Goal: Information Seeking & Learning: Learn about a topic

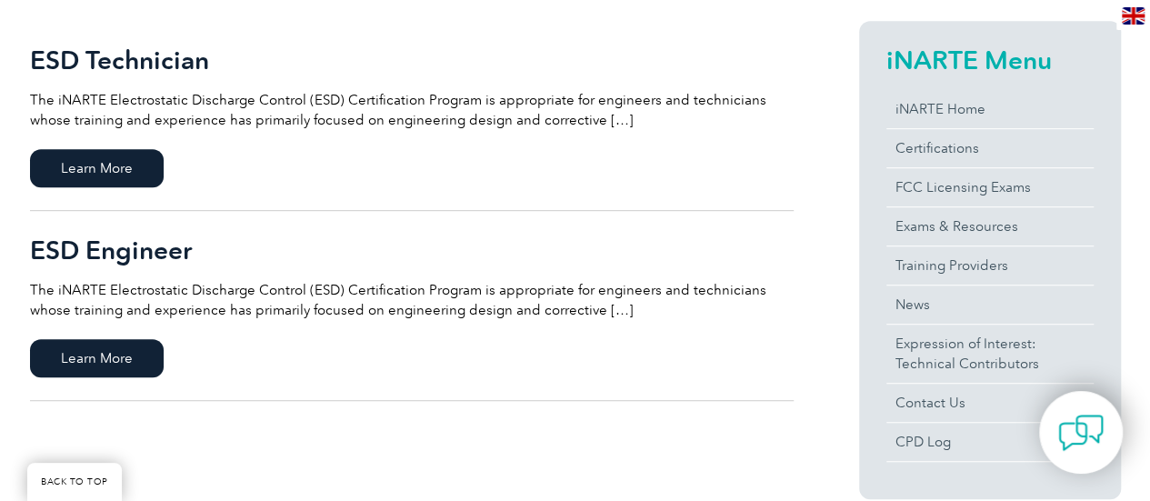
scroll to position [400, 0]
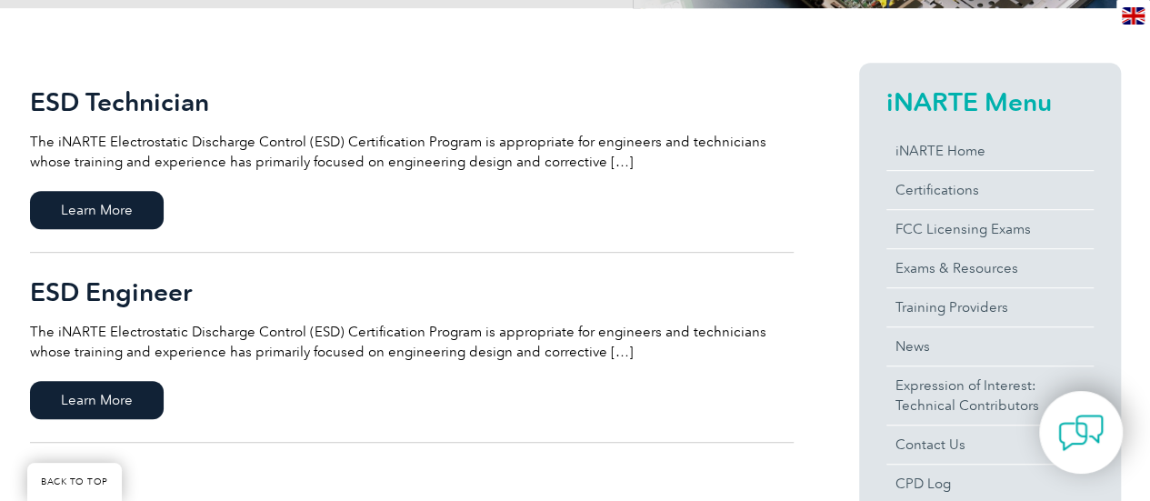
drag, startPoint x: 1154, startPoint y: 68, endPoint x: 1158, endPoint y: 149, distance: 81.1
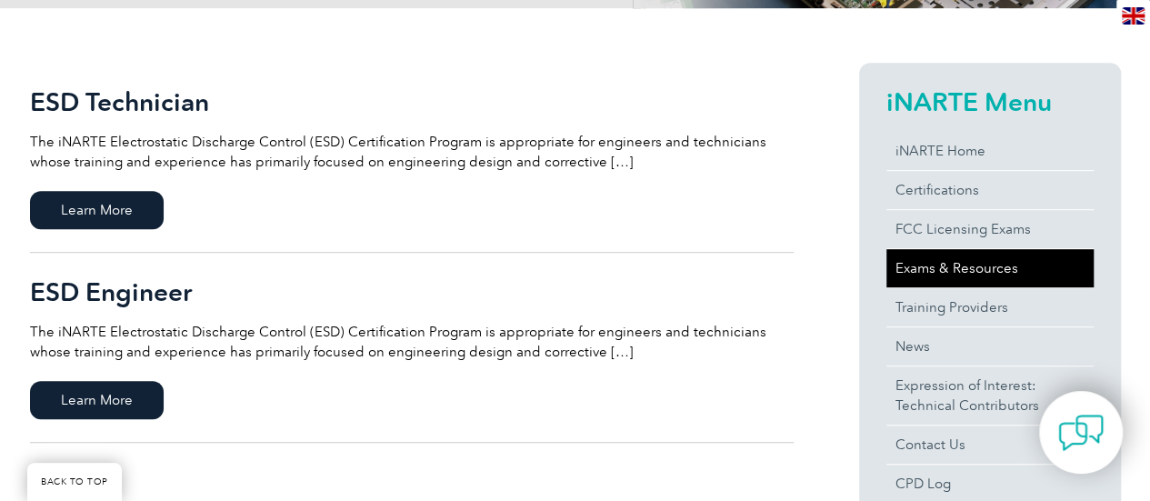
click at [977, 259] on link "Exams & Resources" at bounding box center [990, 268] width 207 height 38
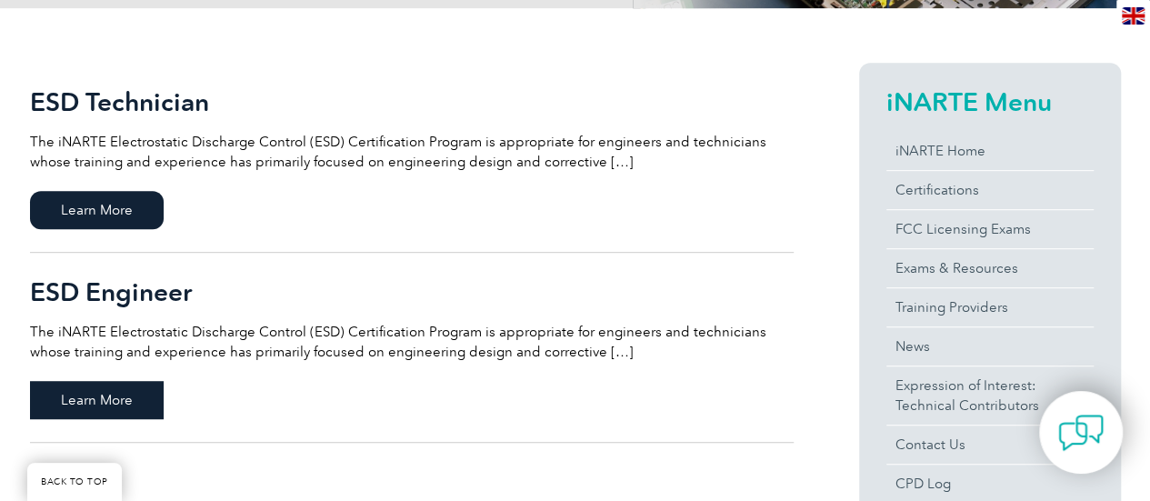
click at [91, 395] on span "Learn More" at bounding box center [97, 400] width 134 height 38
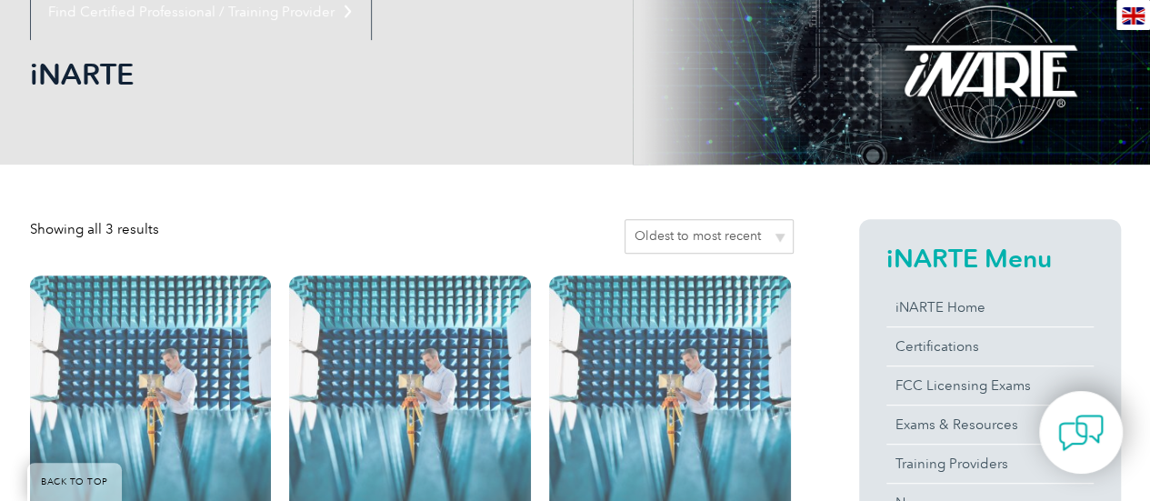
scroll to position [229, 0]
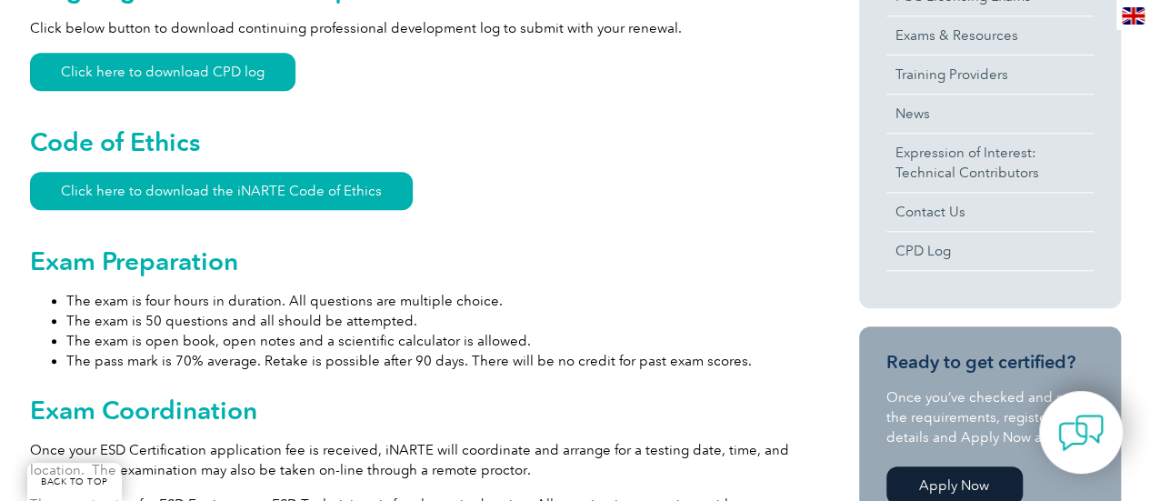
scroll to position [774, 0]
